Goal: Ask a question: Seek information or help from site administrators or community

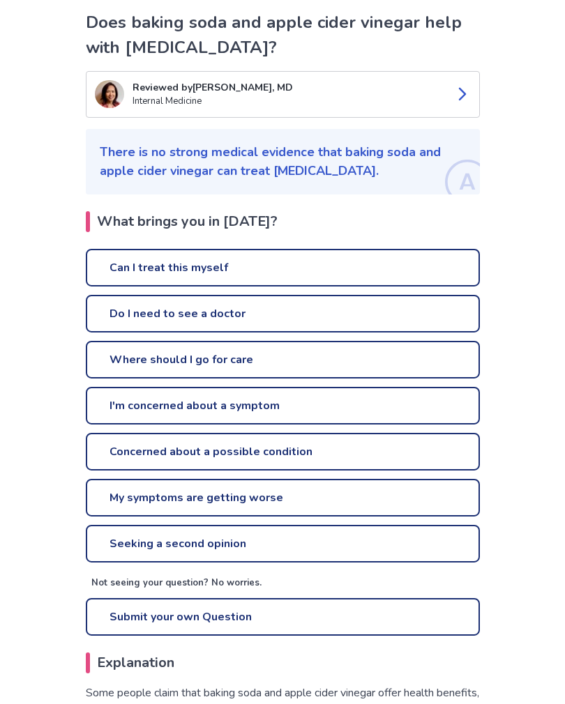
scroll to position [122, 0]
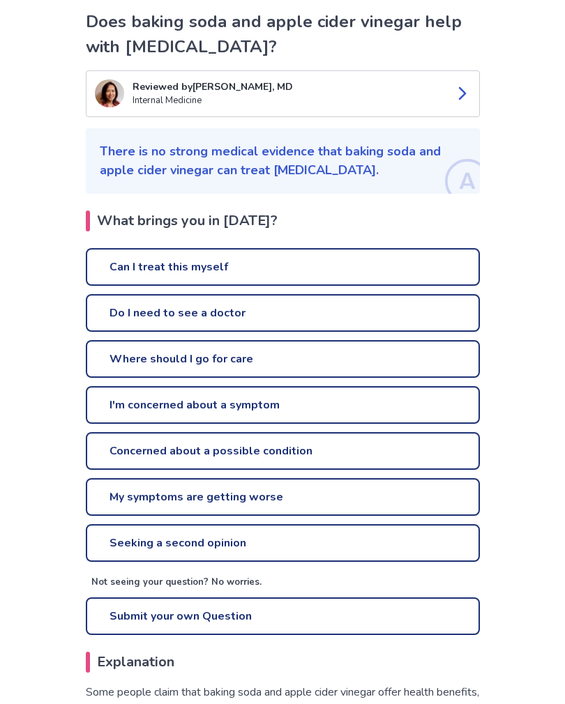
click at [346, 277] on link "Can I treat this myself" at bounding box center [283, 267] width 394 height 38
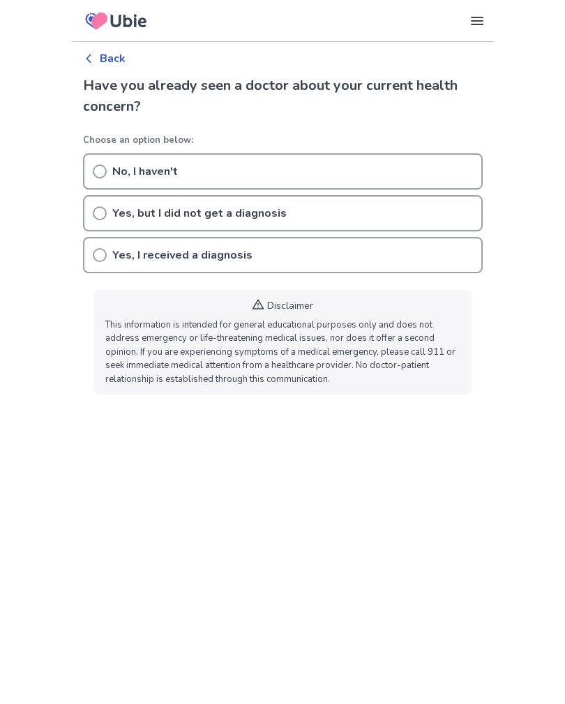
click at [105, 175] on circle at bounding box center [99, 171] width 13 height 13
